Goal: Task Accomplishment & Management: Manage account settings

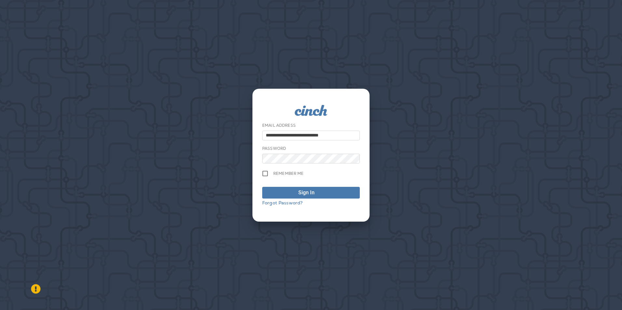
drag, startPoint x: 280, startPoint y: 133, endPoint x: 249, endPoint y: 132, distance: 30.9
click at [249, 132] on div "**********" at bounding box center [311, 155] width 622 height 310
type input "**********"
click at [248, 152] on div "**********" at bounding box center [311, 155] width 622 height 310
click at [262, 187] on button "Sign In" at bounding box center [311, 193] width 98 height 12
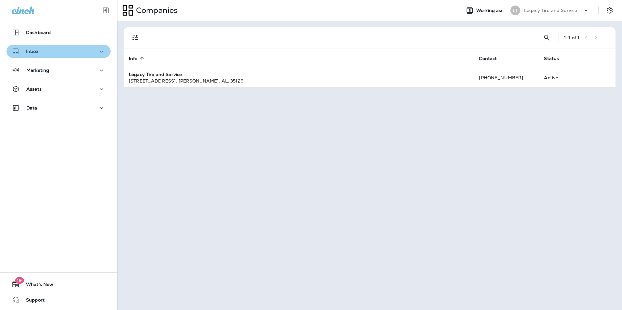
click at [63, 51] on div "Inbox" at bounding box center [59, 51] width 94 height 8
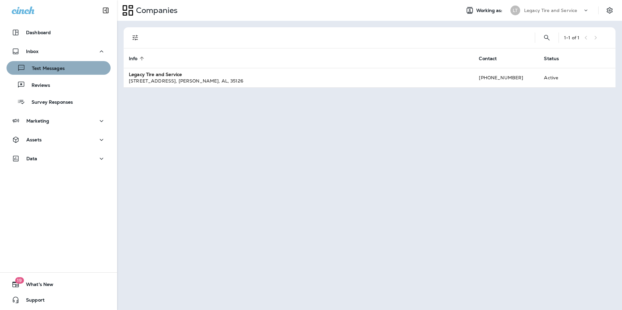
click at [64, 66] on div "Text Messages" at bounding box center [58, 68] width 99 height 10
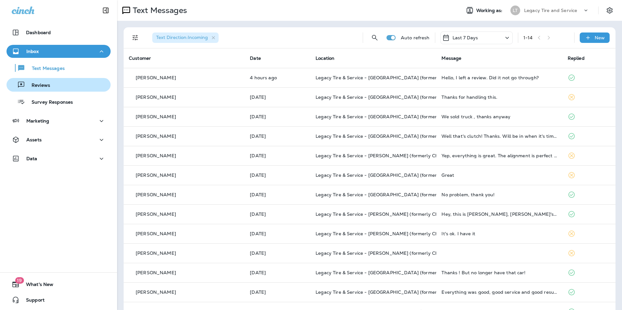
click at [75, 87] on div "Reviews" at bounding box center [58, 85] width 99 height 10
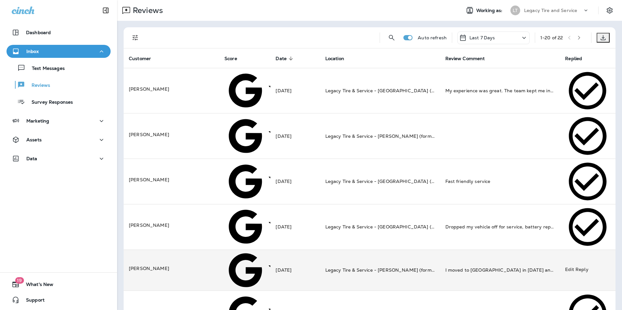
click at [178, 250] on td "[PERSON_NAME]" at bounding box center [172, 270] width 96 height 41
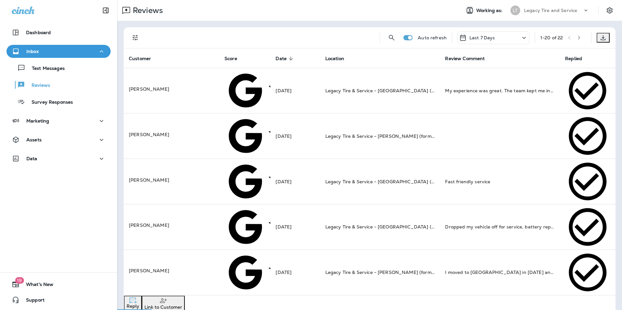
scroll to position [16, 0]
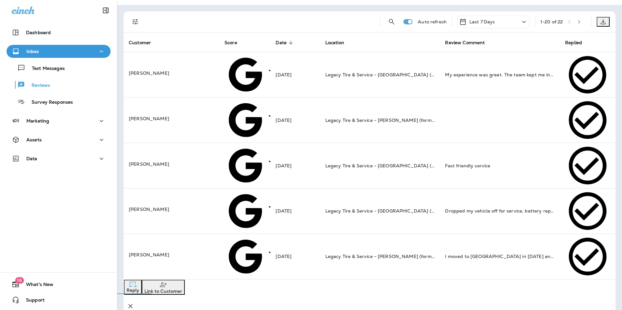
click at [134, 302] on icon "button" at bounding box center [131, 306] width 8 height 8
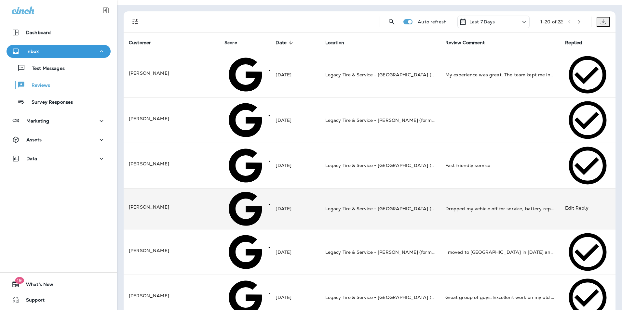
click at [307, 188] on td "[DATE]" at bounding box center [294, 208] width 49 height 41
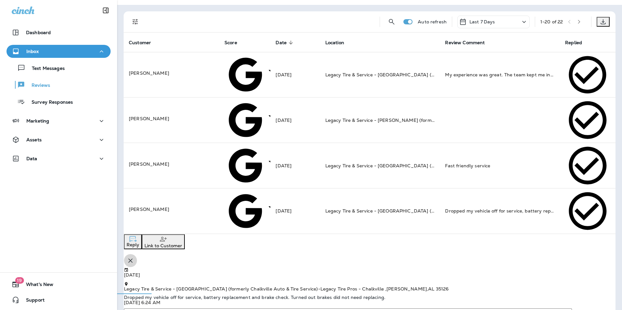
click at [134, 257] on icon "button" at bounding box center [131, 261] width 8 height 8
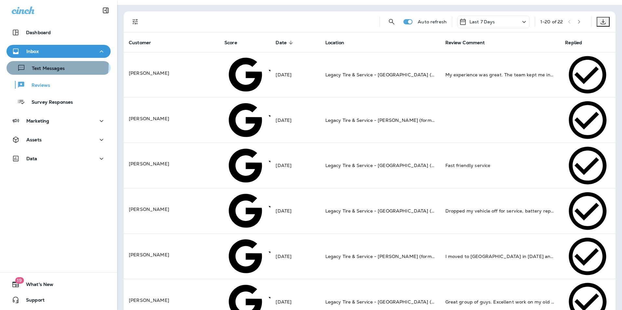
click at [54, 65] on div "Text Messages" at bounding box center [37, 68] width 56 height 10
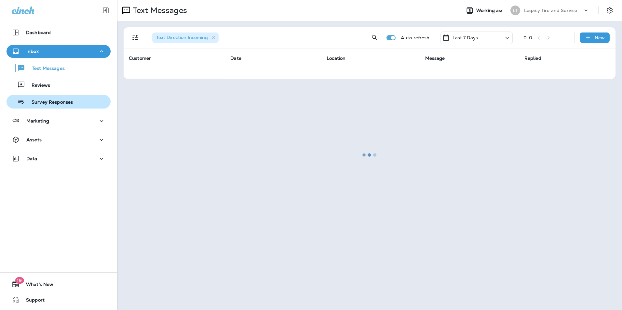
click at [52, 100] on p "Survey Responses" at bounding box center [49, 103] width 48 height 6
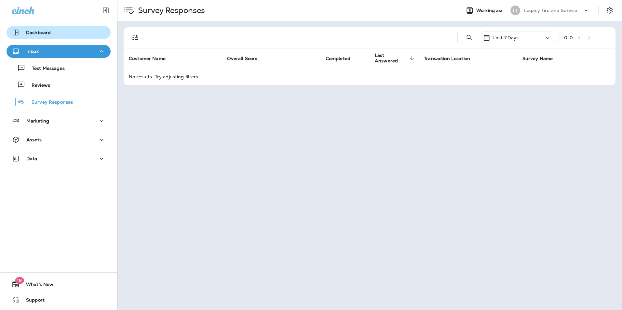
click at [59, 32] on div "Dashboard" at bounding box center [59, 33] width 94 height 8
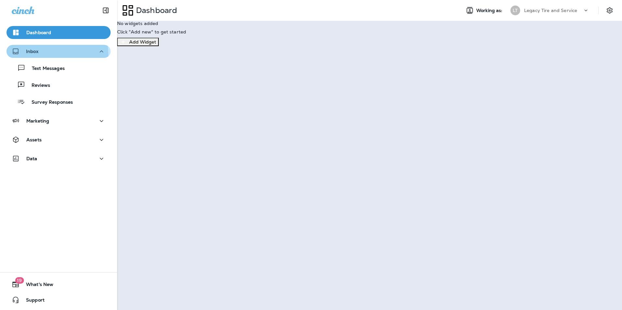
click at [47, 54] on div "Inbox" at bounding box center [59, 51] width 94 height 8
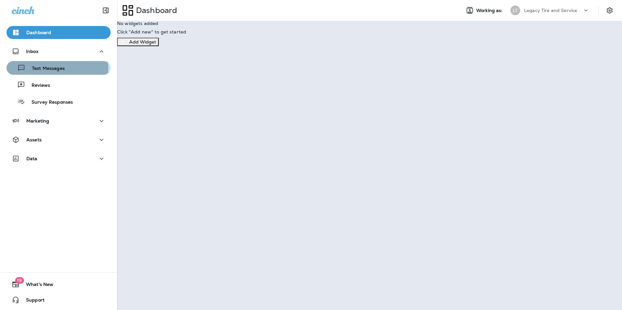
click at [47, 67] on p "Text Messages" at bounding box center [44, 69] width 39 height 6
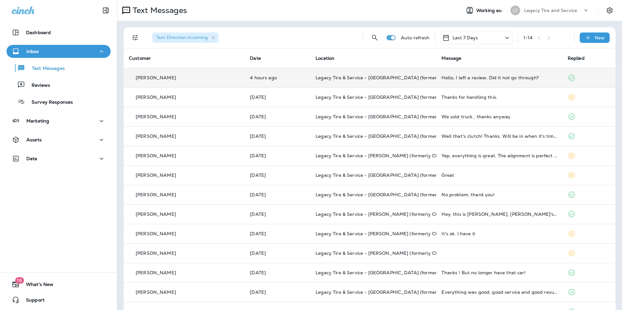
click at [455, 86] on td "Hello, I left a review. Did it not go through?" at bounding box center [499, 78] width 126 height 20
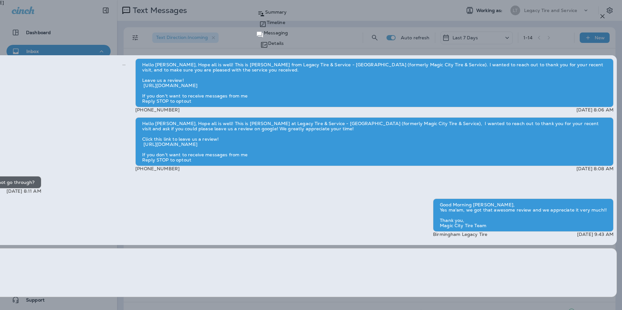
scroll to position [-43, 0]
click at [602, 17] on icon "button" at bounding box center [602, 16] width 4 height 4
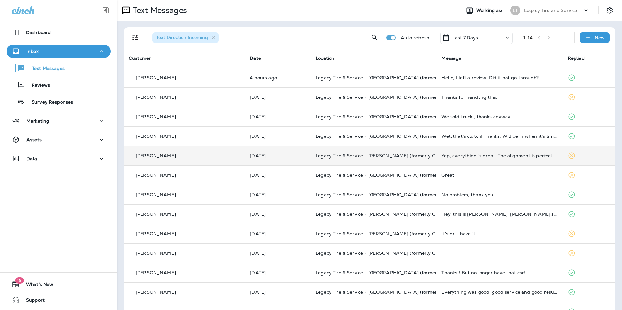
click at [206, 147] on td "[PERSON_NAME]" at bounding box center [184, 156] width 121 height 20
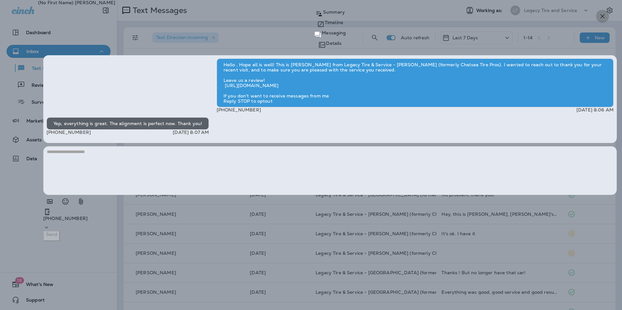
click at [604, 18] on icon "button" at bounding box center [602, 16] width 4 height 4
